Goal: Information Seeking & Learning: Learn about a topic

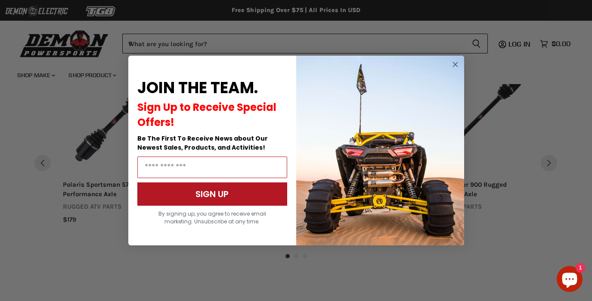
scroll to position [698, 0]
